Goal: Information Seeking & Learning: Learn about a topic

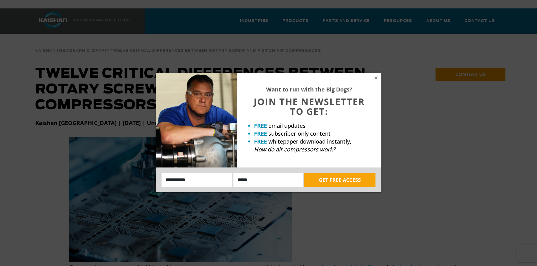
click at [378, 75] on div "Want to run with the Big Dogs? JOIN THE NEWSLETTER TO GET: FREE email updates F…" at bounding box center [309, 120] width 144 height 95
click at [375, 78] on icon at bounding box center [375, 77] width 3 height 3
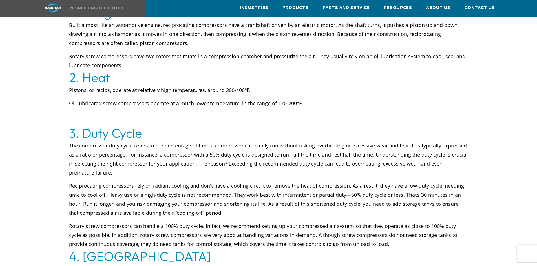
scroll to position [338, 0]
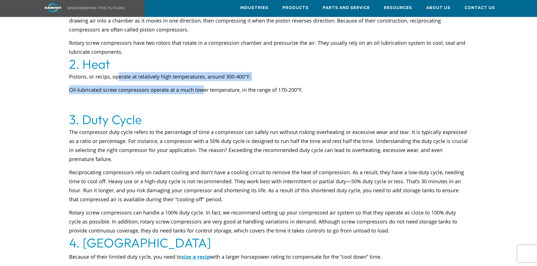
drag, startPoint x: 118, startPoint y: 68, endPoint x: 203, endPoint y: 78, distance: 84.8
click at [203, 78] on div "Pistons, or recips, operate at relatively high temperatures, around 300-400°F. …" at bounding box center [268, 90] width 399 height 36
click at [203, 87] on span "Oil-lubricated screw compressors operate at a much lower temperature, in the ra…" at bounding box center [186, 90] width 234 height 7
drag, startPoint x: 207, startPoint y: 81, endPoint x: 166, endPoint y: 69, distance: 43.0
click at [166, 72] on div "Pistons, or recips, operate at relatively high temperatures, around 300-400°F. …" at bounding box center [268, 90] width 399 height 36
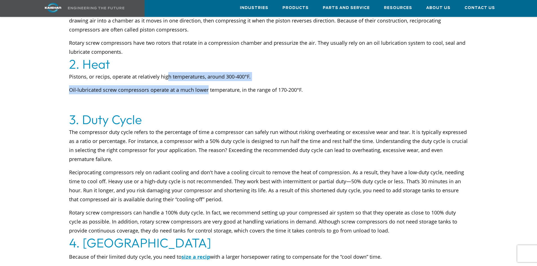
click at [166, 73] on span "Pistons, or recips, operate at relatively high temperatures, around 300-400°F." at bounding box center [159, 76] width 181 height 7
drag, startPoint x: 157, startPoint y: 67, endPoint x: 209, endPoint y: 79, distance: 54.2
click at [209, 79] on div "Pistons, or recips, operate at relatively high temperatures, around 300-400°F. …" at bounding box center [268, 90] width 399 height 36
click at [209, 87] on span "Oil-lubricated screw compressors operate at a much lower temperature, in the ra…" at bounding box center [186, 90] width 234 height 7
drag, startPoint x: 216, startPoint y: 81, endPoint x: 193, endPoint y: 67, distance: 26.4
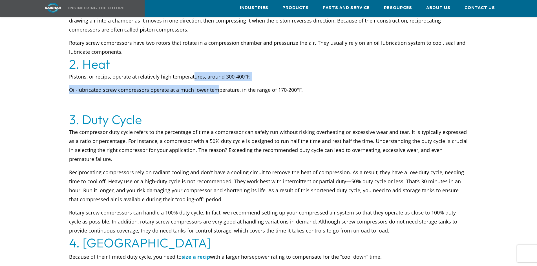
click at [193, 72] on div "Pistons, or recips, operate at relatively high temperatures, around 300-400°F. …" at bounding box center [268, 90] width 399 height 36
click at [193, 73] on span "Pistons, or recips, operate at relatively high temperatures, around 300-400°F." at bounding box center [159, 76] width 181 height 7
drag, startPoint x: 180, startPoint y: 68, endPoint x: 215, endPoint y: 83, distance: 38.3
click at [215, 83] on div "Pistons, or recips, operate at relatively high temperatures, around 300-400°F. …" at bounding box center [268, 90] width 399 height 36
click at [215, 87] on span "Oil-lubricated screw compressors operate at a much lower temperature, in the ra…" at bounding box center [186, 90] width 234 height 7
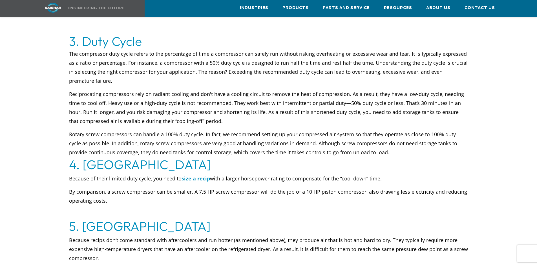
scroll to position [423, 0]
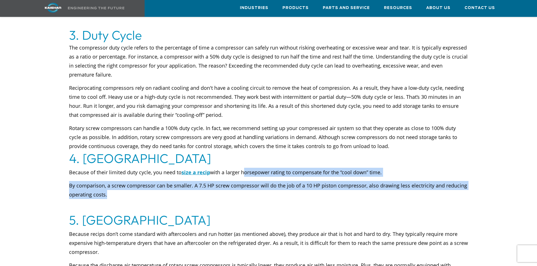
drag, startPoint x: 241, startPoint y: 163, endPoint x: 270, endPoint y: 186, distance: 36.6
click at [270, 186] on div "Because of their limited duty cycle, you need to size a recip with a larger hor…" at bounding box center [268, 190] width 399 height 45
click at [270, 186] on p "By comparison, a screw compressor can be smaller. A 7.5 HP screw compressor wil…" at bounding box center [268, 190] width 399 height 18
drag, startPoint x: 270, startPoint y: 186, endPoint x: 264, endPoint y: 163, distance: 24.0
click at [264, 168] on div "Because of their limited duty cycle, you need to size a recip with a larger hor…" at bounding box center [268, 190] width 399 height 45
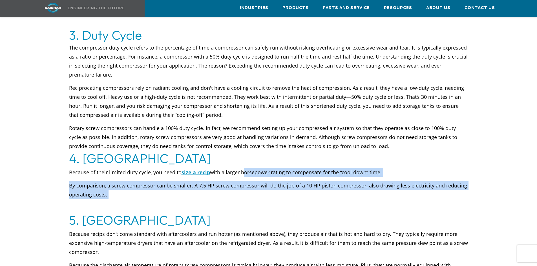
click at [264, 168] on p "Because of their limited duty cycle, you need to size a recip with a larger hor…" at bounding box center [268, 172] width 399 height 9
drag, startPoint x: 264, startPoint y: 163, endPoint x: 265, endPoint y: 186, distance: 23.1
click at [265, 186] on div "Because of their limited duty cycle, you need to size a recip with a larger hor…" at bounding box center [268, 190] width 399 height 45
click at [265, 186] on p "By comparison, a screw compressor can be smaller. A 7.5 HP screw compressor wil…" at bounding box center [268, 190] width 399 height 18
drag, startPoint x: 265, startPoint y: 185, endPoint x: 266, endPoint y: 161, distance: 23.7
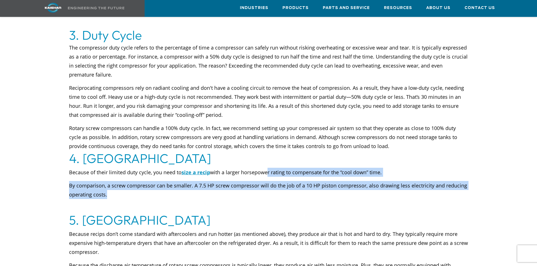
click at [266, 168] on div "Because of their limited duty cycle, you need to size a recip with a larger hor…" at bounding box center [268, 190] width 399 height 45
click at [266, 168] on p "Because of their limited duty cycle, you need to size a recip with a larger hor…" at bounding box center [268, 172] width 399 height 9
drag, startPoint x: 266, startPoint y: 161, endPoint x: 272, endPoint y: 182, distance: 21.8
click at [272, 182] on div "Because of their limited duty cycle, you need to size a recip with a larger hor…" at bounding box center [268, 190] width 399 height 45
click at [272, 182] on p "By comparison, a screw compressor can be smaller. A 7.5 HP screw compressor wil…" at bounding box center [268, 190] width 399 height 18
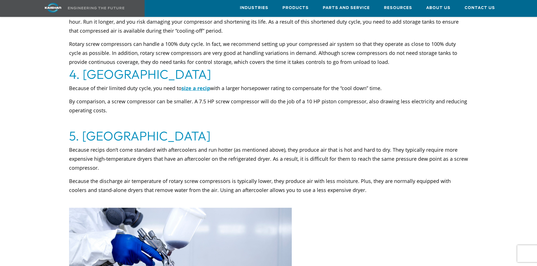
scroll to position [507, 0]
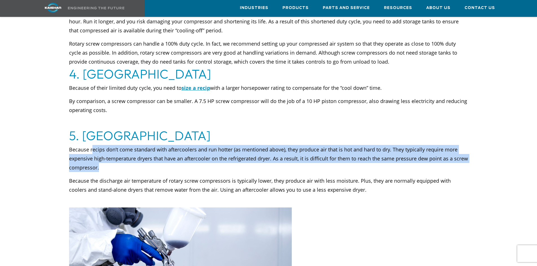
drag, startPoint x: 93, startPoint y: 140, endPoint x: 119, endPoint y: 156, distance: 30.6
click at [119, 156] on p "Because recips don’t come standard with aftercoolers and run hotter (as mention…" at bounding box center [268, 158] width 399 height 27
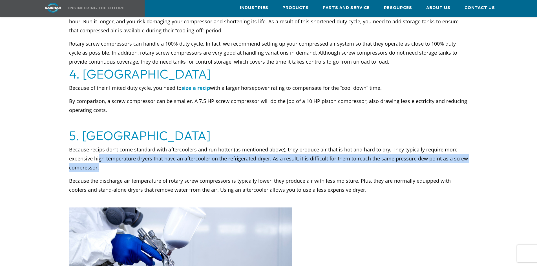
drag, startPoint x: 110, startPoint y: 157, endPoint x: 99, endPoint y: 153, distance: 11.6
click at [99, 153] on p "Because recips don’t come standard with aftercoolers and run hotter (as mention…" at bounding box center [268, 158] width 399 height 27
drag, startPoint x: 99, startPoint y: 158, endPoint x: 99, endPoint y: 153, distance: 4.5
click at [99, 153] on p "Because recips don’t come standard with aftercoolers and run hotter (as mention…" at bounding box center [268, 158] width 399 height 27
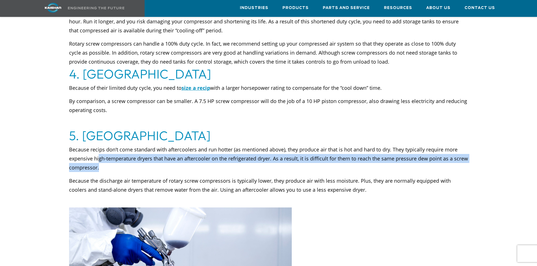
click at [99, 153] on p "Because recips don’t come standard with aftercoolers and run hotter (as mention…" at bounding box center [268, 158] width 399 height 27
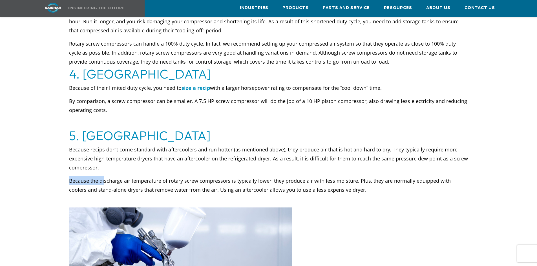
click at [102, 156] on div "Because recips don’t come standard with aftercoolers and run hotter (as mention…" at bounding box center [268, 176] width 399 height 63
click at [102, 156] on p "Because recips don’t come standard with aftercoolers and run hotter (as mention…" at bounding box center [268, 158] width 399 height 27
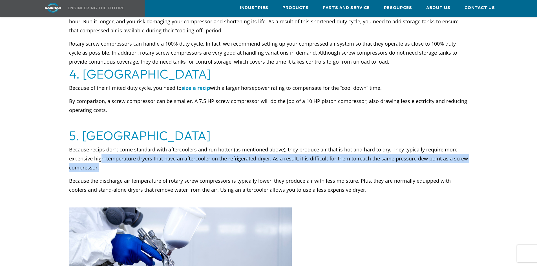
drag, startPoint x: 102, startPoint y: 159, endPoint x: 102, endPoint y: 151, distance: 7.6
click at [102, 151] on p "Because recips don’t come standard with aftercoolers and run hotter (as mention…" at bounding box center [268, 158] width 399 height 27
drag, startPoint x: 101, startPoint y: 159, endPoint x: 100, endPoint y: 153, distance: 6.7
click at [100, 153] on p "Because recips don’t come standard with aftercoolers and run hotter (as mention…" at bounding box center [268, 158] width 399 height 27
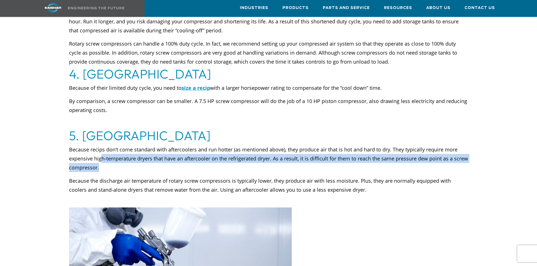
click at [100, 153] on p "Because recips don’t come standard with aftercoolers and run hotter (as mention…" at bounding box center [268, 158] width 399 height 27
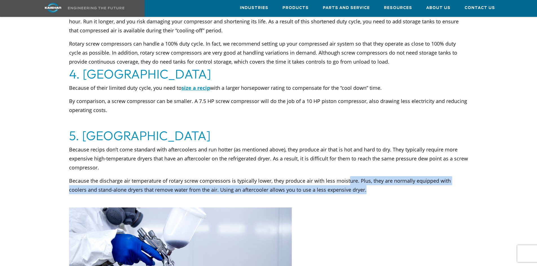
drag, startPoint x: 351, startPoint y: 178, endPoint x: 347, endPoint y: 168, distance: 10.6
click at [347, 176] on p "Because the discharge air temperature of rotary screw compressors is typically …" at bounding box center [268, 185] width 399 height 18
click at [355, 183] on p "Because the discharge air temperature of rotary screw compressors is typically …" at bounding box center [268, 185] width 399 height 18
drag, startPoint x: 355, startPoint y: 179, endPoint x: 353, endPoint y: 171, distance: 8.6
click at [353, 176] on p "Because the discharge air temperature of rotary screw compressors is typically …" at bounding box center [268, 185] width 399 height 18
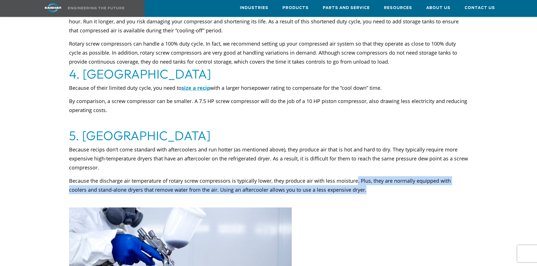
click at [353, 176] on p "Because the discharge air temperature of rotary screw compressors is typically …" at bounding box center [268, 185] width 399 height 18
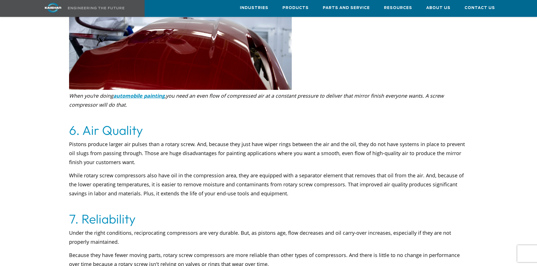
scroll to position [789, 0]
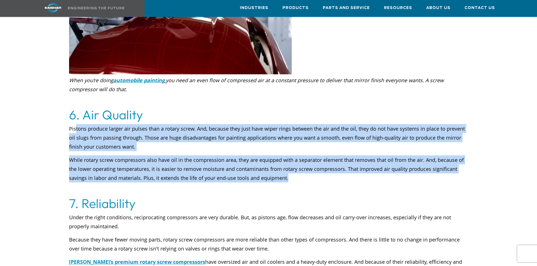
drag, startPoint x: 75, startPoint y: 121, endPoint x: 325, endPoint y: 169, distance: 255.2
click at [325, 169] on div "Pistons produce larger air pulses than a rotary screw. And, because they just h…" at bounding box center [268, 160] width 399 height 72
click at [325, 169] on p "While rotary screw compressors also have oil in the compression area, they are …" at bounding box center [268, 169] width 399 height 27
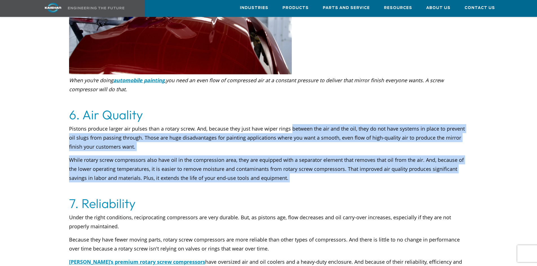
drag, startPoint x: 325, startPoint y: 169, endPoint x: 295, endPoint y: 125, distance: 53.6
click at [295, 125] on div "Pistons produce larger air pulses than a rotary screw. And, because they just h…" at bounding box center [268, 160] width 399 height 72
click at [295, 125] on p "Pistons produce larger air pulses than a rotary screw. And, because they just h…" at bounding box center [268, 137] width 399 height 27
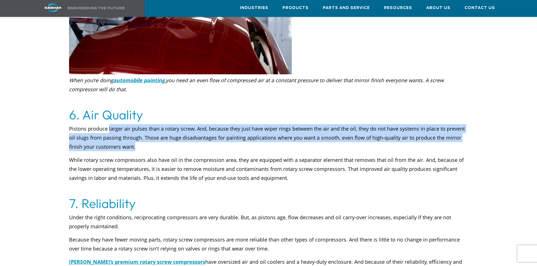
drag, startPoint x: 108, startPoint y: 120, endPoint x: 172, endPoint y: 139, distance: 67.1
click at [172, 139] on p "Pistons produce larger air pulses than a rotary screw. And, because they just h…" at bounding box center [268, 137] width 399 height 27
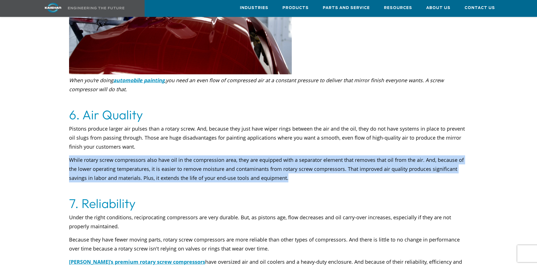
drag, startPoint x: 173, startPoint y: 139, endPoint x: 316, endPoint y: 169, distance: 146.2
click at [316, 169] on div "Pistons produce larger air pulses than a rotary screw. And, because they just h…" at bounding box center [268, 160] width 399 height 72
click at [316, 169] on p "While rotary screw compressors also have oil in the compression area, they are …" at bounding box center [268, 169] width 399 height 27
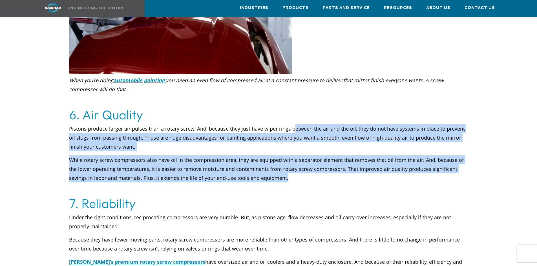
drag, startPoint x: 316, startPoint y: 169, endPoint x: 294, endPoint y: 121, distance: 52.9
click at [294, 124] on div "Pistons produce larger air pulses than a rotary screw. And, because they just h…" at bounding box center [268, 160] width 399 height 72
click at [294, 124] on p "Pistons produce larger air pulses than a rotary screw. And, because they just h…" at bounding box center [268, 137] width 399 height 27
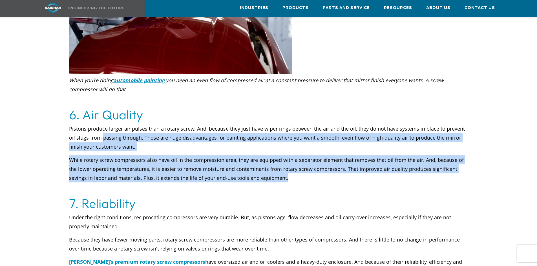
drag, startPoint x: 109, startPoint y: 129, endPoint x: 285, endPoint y: 170, distance: 180.9
click at [285, 170] on div "Pistons produce larger air pulses than a rotary screw. And, because they just h…" at bounding box center [268, 160] width 399 height 72
click at [285, 170] on p "While rotary screw compressors also have oil in the compression area, they are …" at bounding box center [268, 169] width 399 height 27
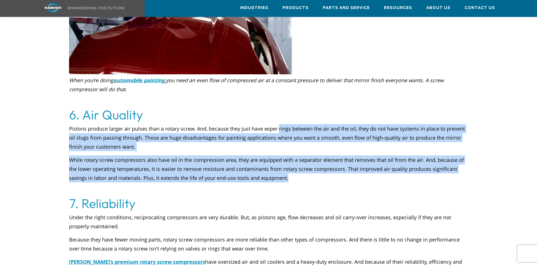
drag, startPoint x: 303, startPoint y: 166, endPoint x: 277, endPoint y: 121, distance: 51.9
click at [277, 124] on div "Pistons produce larger air pulses than a rotary screw. And, because they just h…" at bounding box center [268, 160] width 399 height 72
click at [277, 124] on p "Pistons produce larger air pulses than a rotary screw. And, because they just h…" at bounding box center [268, 137] width 399 height 27
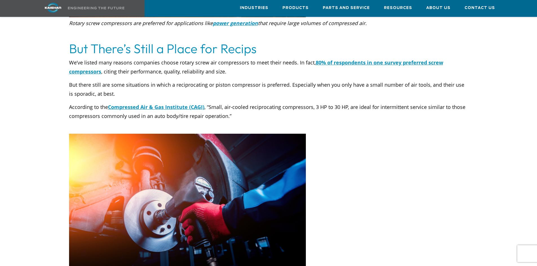
scroll to position [1916, 0]
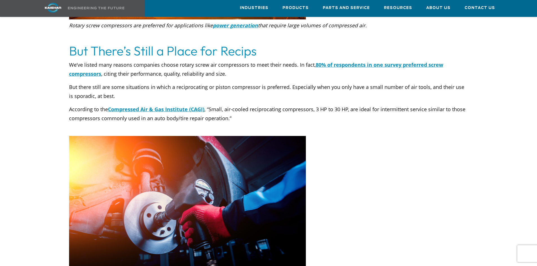
drag, startPoint x: 109, startPoint y: 63, endPoint x: 233, endPoint y: 65, distance: 124.0
click at [233, 65] on p "We’ve listed many reasons companies choose rotary screw air compressors to meet…" at bounding box center [268, 69] width 399 height 18
drag, startPoint x: 233, startPoint y: 65, endPoint x: 116, endPoint y: 63, distance: 117.0
click at [116, 63] on p "We’ve listed many reasons companies choose rotary screw air compressors to meet…" at bounding box center [268, 69] width 399 height 18
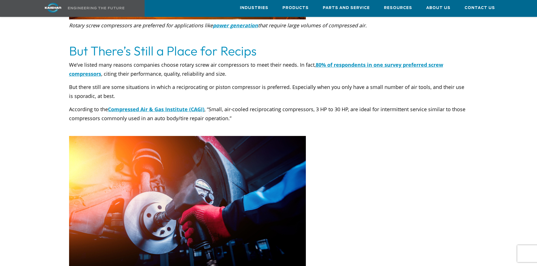
click at [116, 63] on p "We’ve listed many reasons companies choose rotary screw air compressors to meet…" at bounding box center [268, 69] width 399 height 18
drag, startPoint x: 114, startPoint y: 63, endPoint x: 123, endPoint y: 85, distance: 23.5
click at [123, 85] on div "We’ve listed many reasons companies choose rotary screw air compressors to meet…" at bounding box center [268, 98] width 399 height 76
click at [123, 85] on p "But there still are some situations in which a reciprocating or piston compress…" at bounding box center [268, 92] width 399 height 18
drag, startPoint x: 123, startPoint y: 87, endPoint x: 123, endPoint y: 65, distance: 22.0
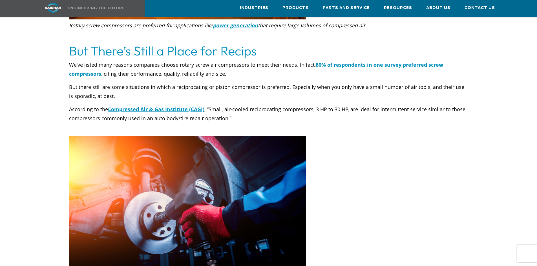
click at [123, 65] on div "We’ve listed many reasons companies choose rotary screw air compressors to meet…" at bounding box center [268, 98] width 399 height 76
click at [123, 65] on p "We’ve listed many reasons companies choose rotary screw air compressors to meet…" at bounding box center [268, 69] width 399 height 18
drag, startPoint x: 249, startPoint y: 107, endPoint x: 227, endPoint y: 103, distance: 21.5
click at [227, 105] on p "According to the Compressed Air & Gas Institute (CAGI) , “Small, air-cooled rec…" at bounding box center [268, 114] width 399 height 18
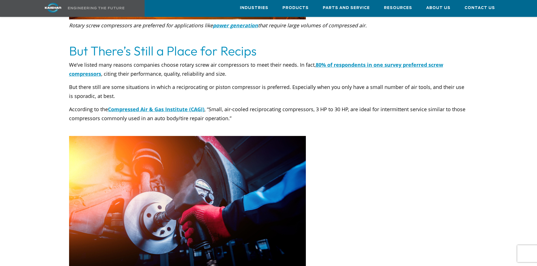
drag, startPoint x: 228, startPoint y: 103, endPoint x: 242, endPoint y: 109, distance: 15.0
click at [242, 109] on p "According to the Compressed Air & Gas Institute (CAGI) , “Small, air-cooled rec…" at bounding box center [268, 114] width 399 height 18
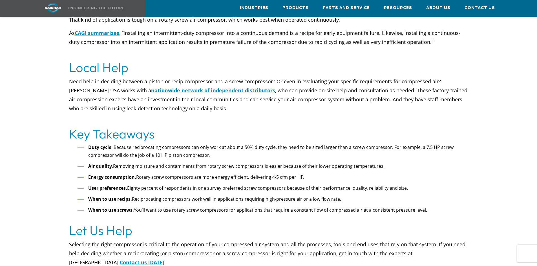
scroll to position [2226, 0]
